Goal: Navigation & Orientation: Understand site structure

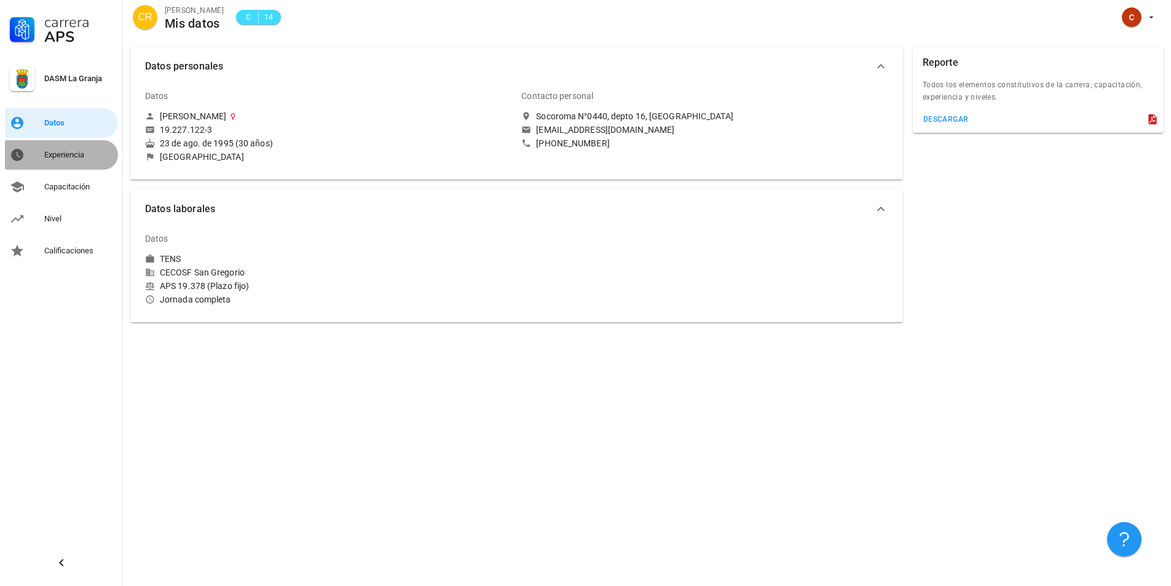
click at [59, 162] on div "Experiencia" at bounding box center [78, 155] width 69 height 20
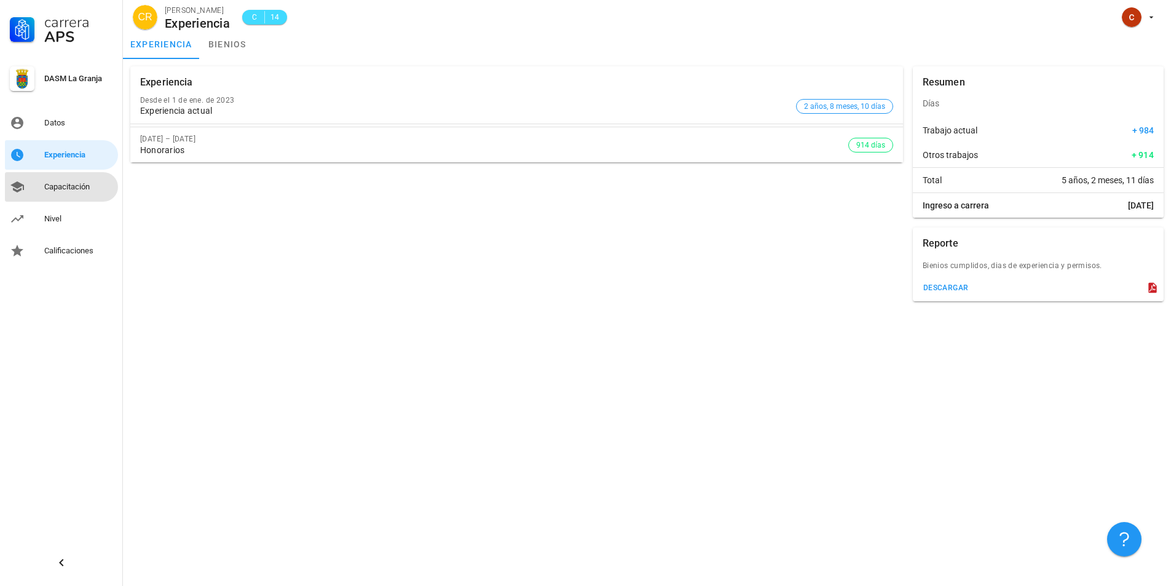
click at [53, 189] on div "Capacitación" at bounding box center [78, 187] width 69 height 10
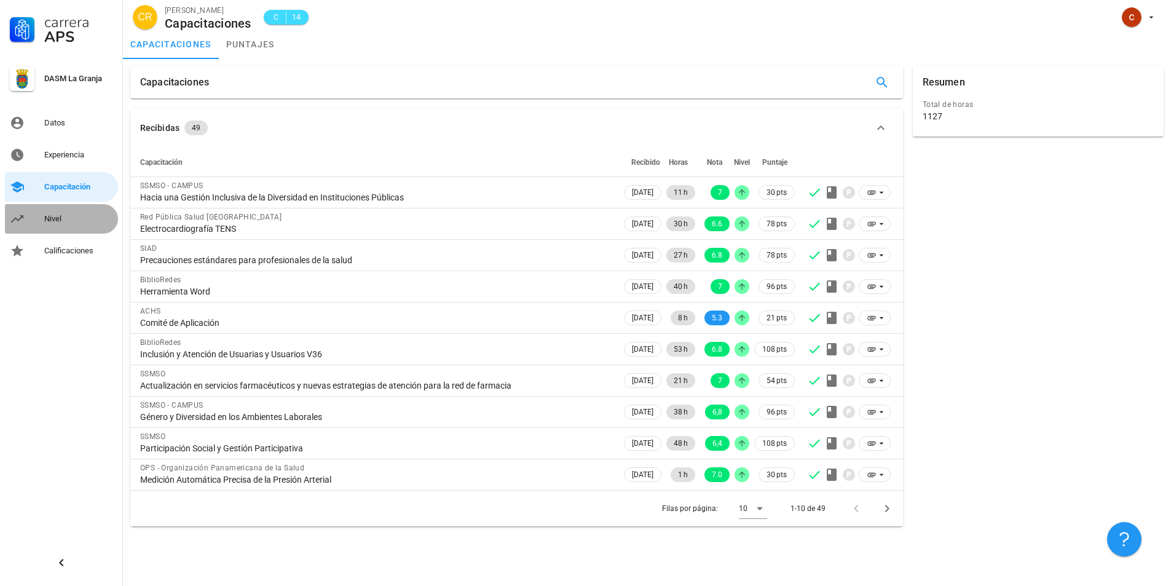
click at [49, 216] on div "Nivel" at bounding box center [78, 219] width 69 height 10
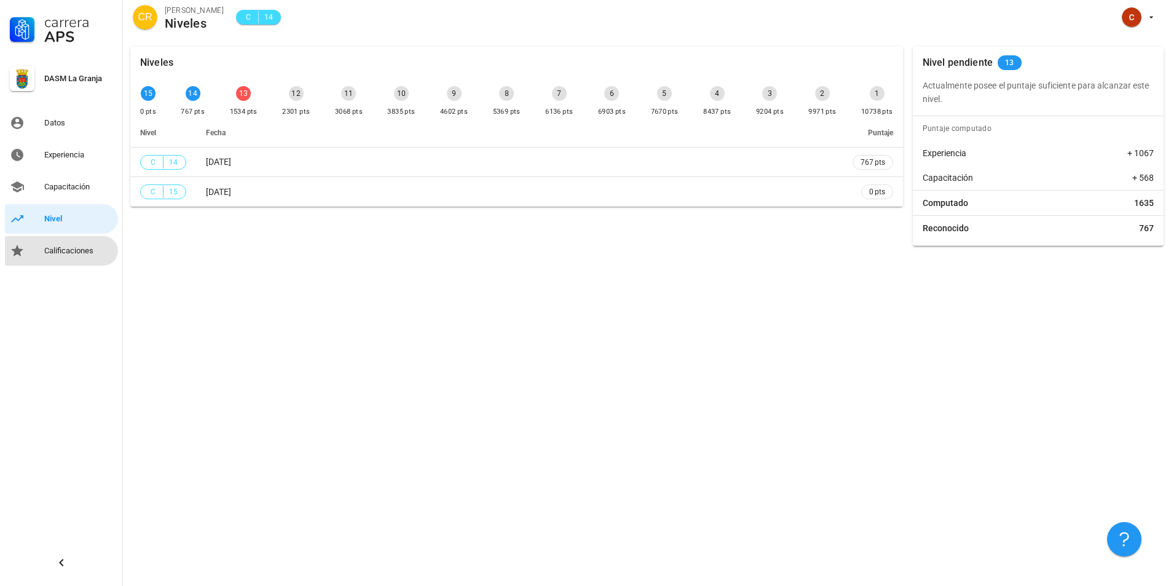
click at [74, 260] on div "Calificaciones" at bounding box center [78, 251] width 69 height 20
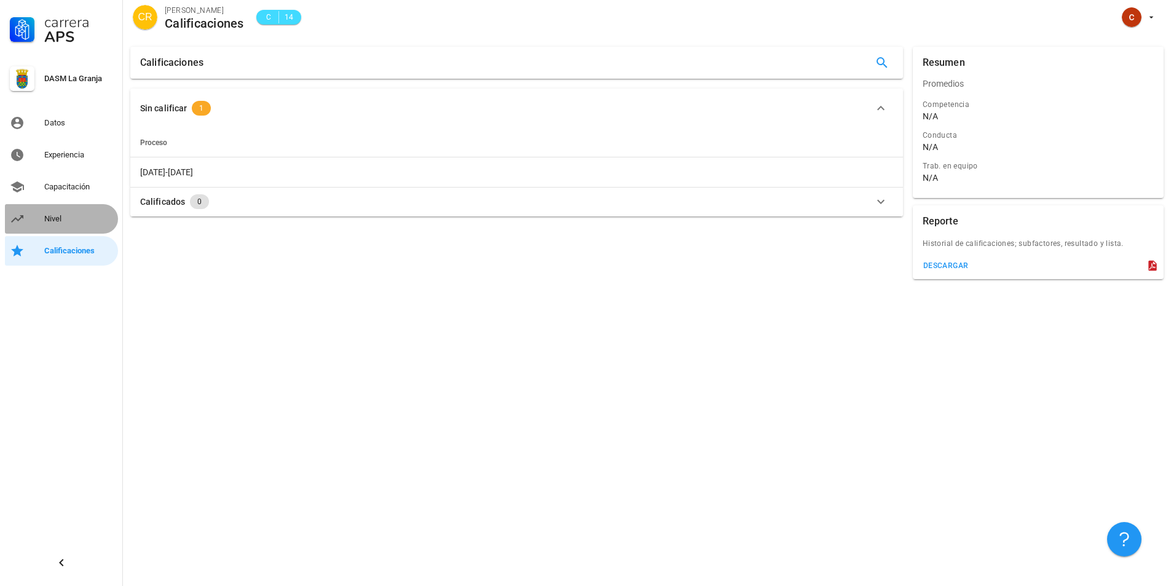
click at [76, 229] on link "Nivel" at bounding box center [61, 219] width 113 height 30
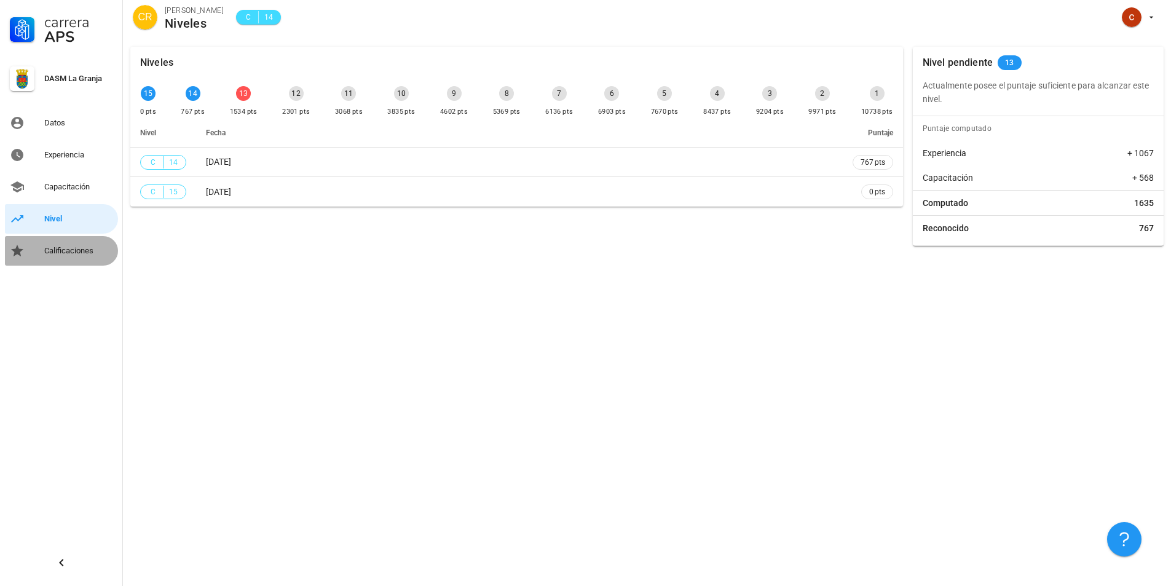
click at [42, 242] on link "Calificaciones" at bounding box center [61, 251] width 113 height 30
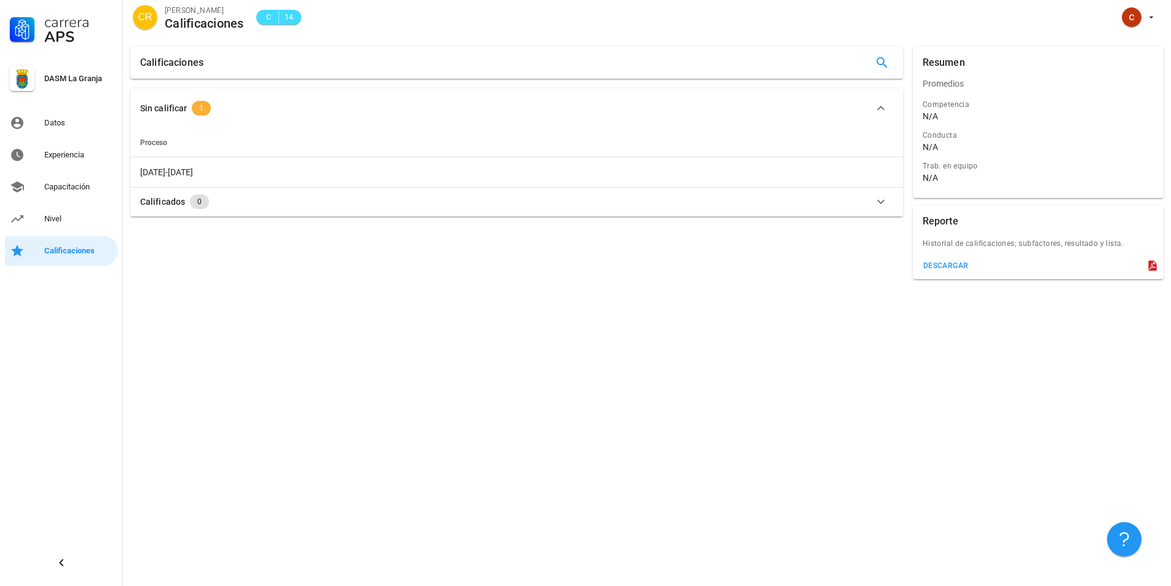
click at [204, 106] on span "1" at bounding box center [201, 108] width 19 height 15
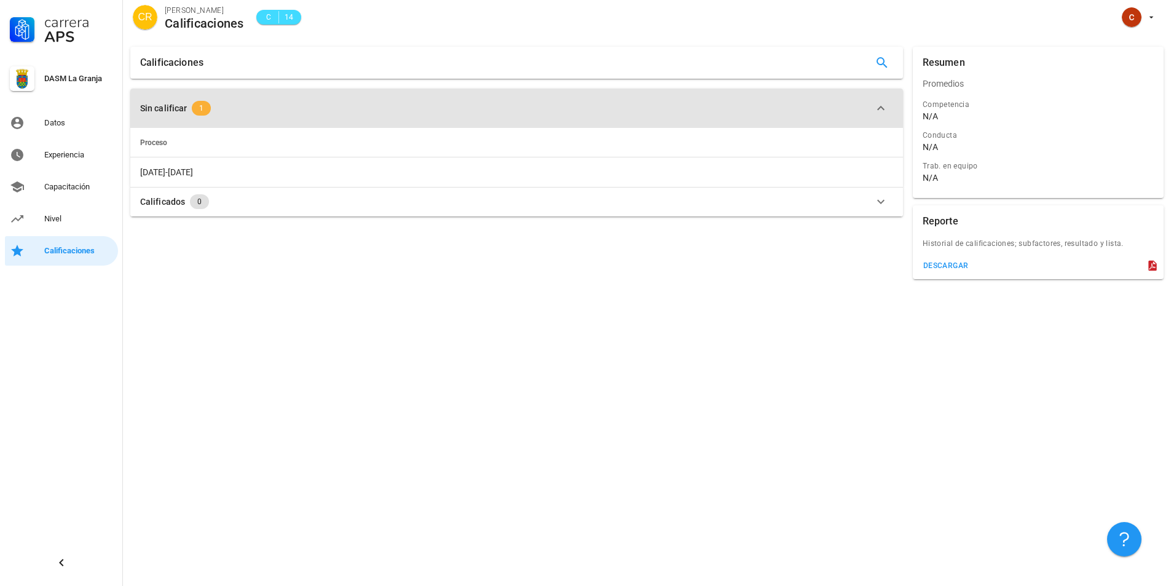
click at [204, 106] on span "1" at bounding box center [201, 108] width 19 height 15
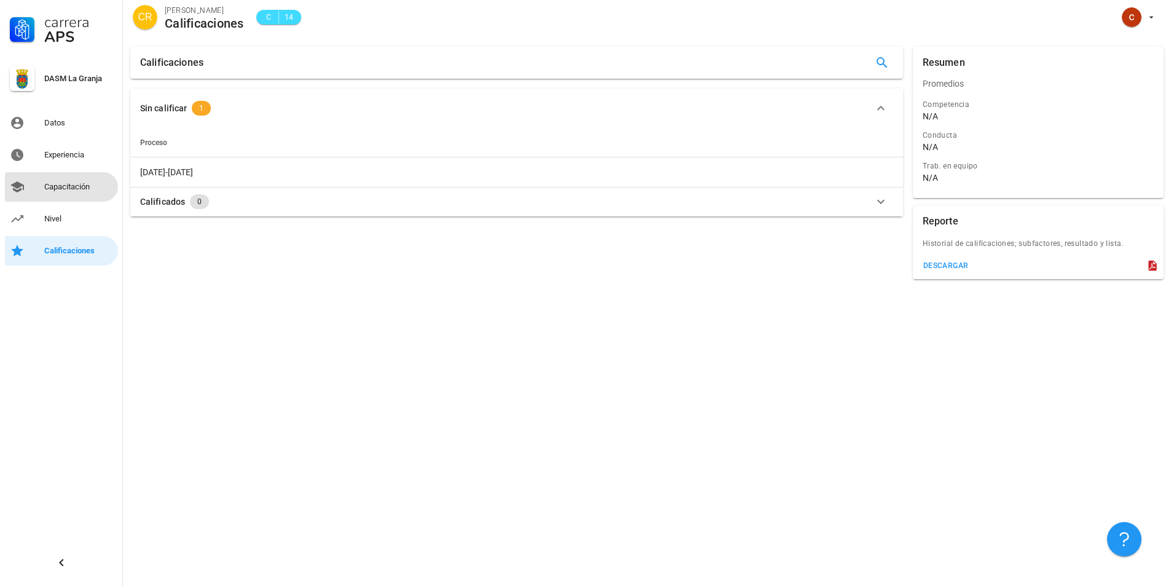
click at [79, 191] on div "Capacitación" at bounding box center [78, 187] width 69 height 10
